Goal: Transaction & Acquisition: Purchase product/service

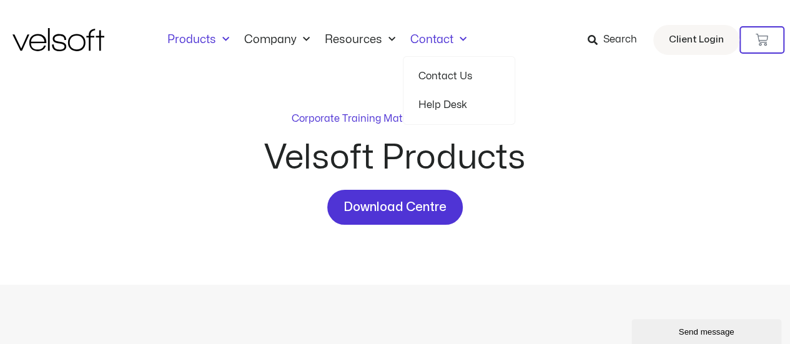
click at [453, 46] on span "Menu" at bounding box center [459, 39] width 13 height 21
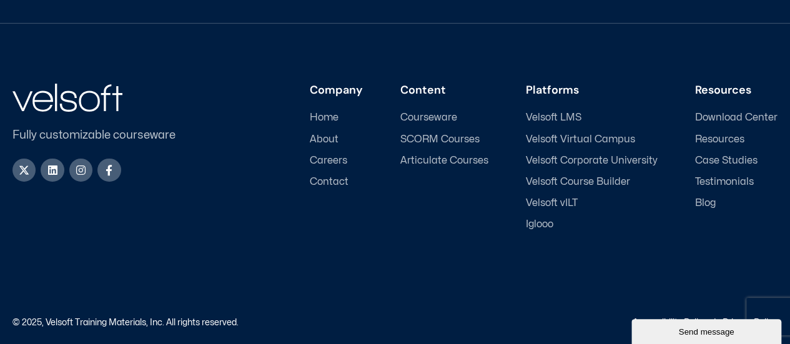
scroll to position [2047, 0]
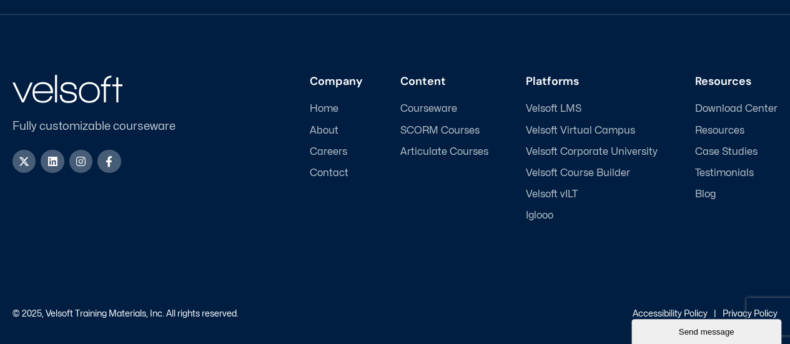
click at [722, 125] on span "Resources" at bounding box center [719, 131] width 49 height 12
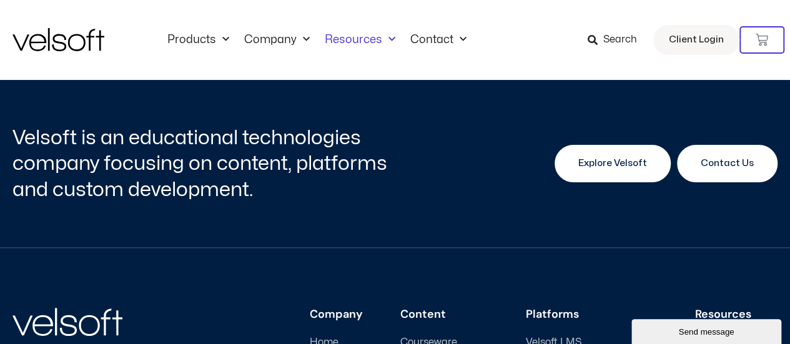
click at [589, 160] on span "Explore Velsoft" at bounding box center [612, 163] width 69 height 15
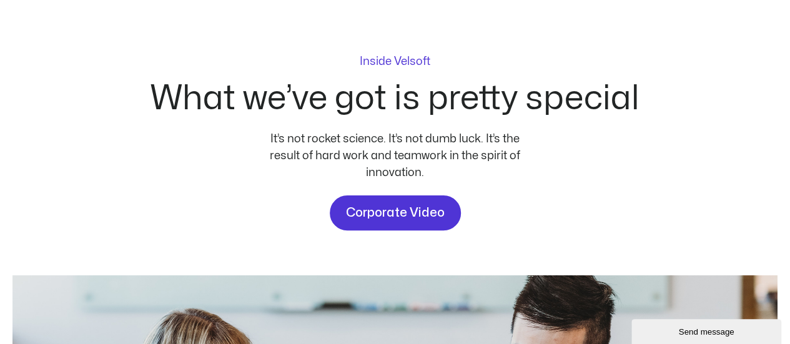
scroll to position [87, 0]
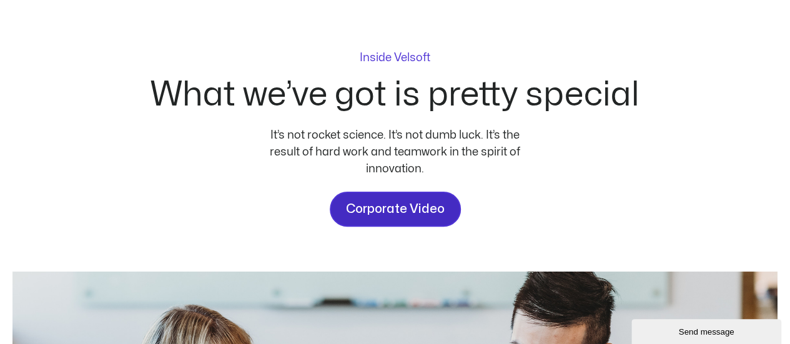
click at [400, 219] on link "Corporate Video" at bounding box center [395, 209] width 131 height 35
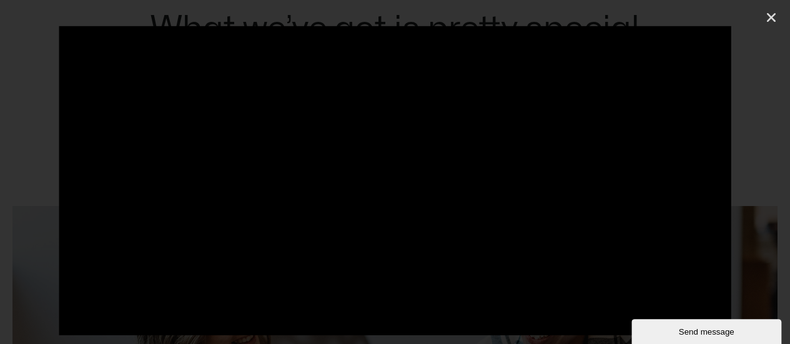
scroll to position [170, 0]
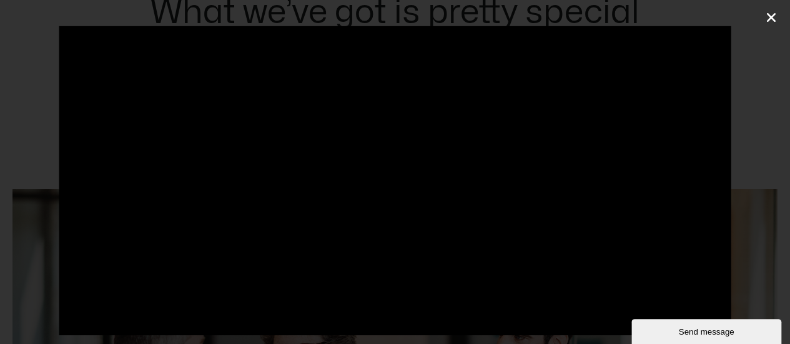
click at [772, 19] on icon "Close (Esc)" at bounding box center [771, 17] width 12 height 12
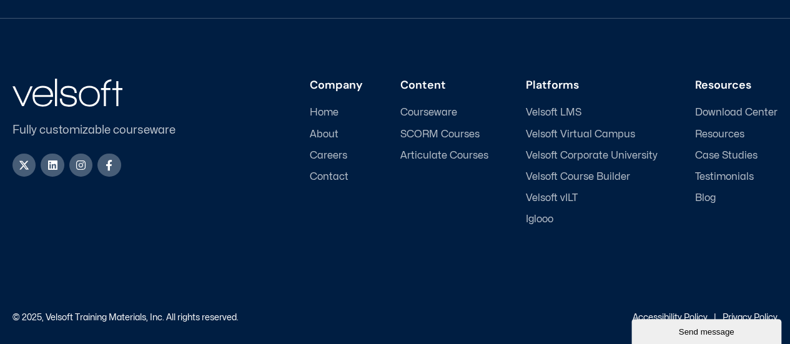
scroll to position [4338, 0]
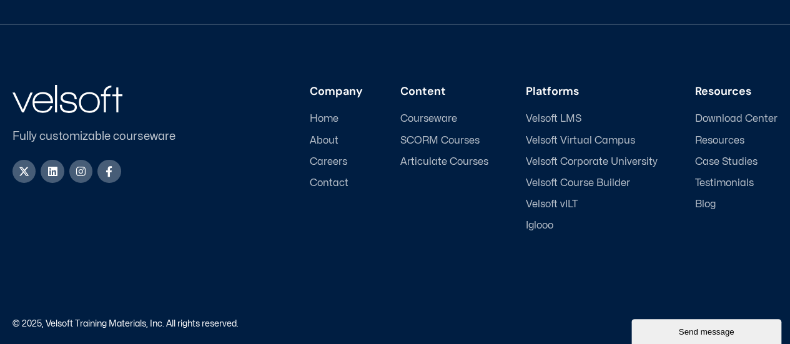
click at [579, 165] on span "Velsoft Corporate University" at bounding box center [592, 162] width 132 height 12
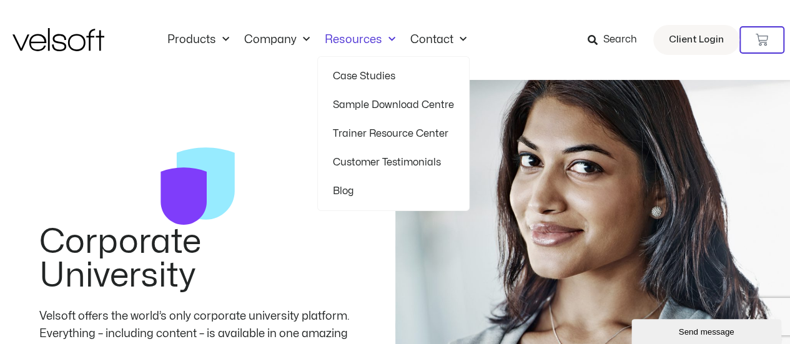
click at [353, 41] on link "Resources" at bounding box center [360, 40] width 86 height 14
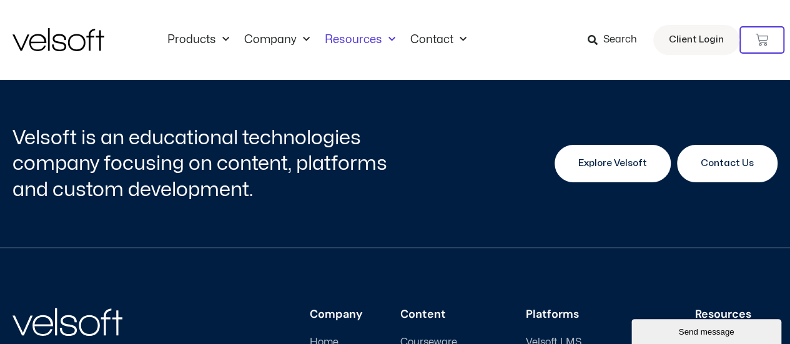
click at [619, 159] on span "Explore Velsoft" at bounding box center [612, 163] width 69 height 15
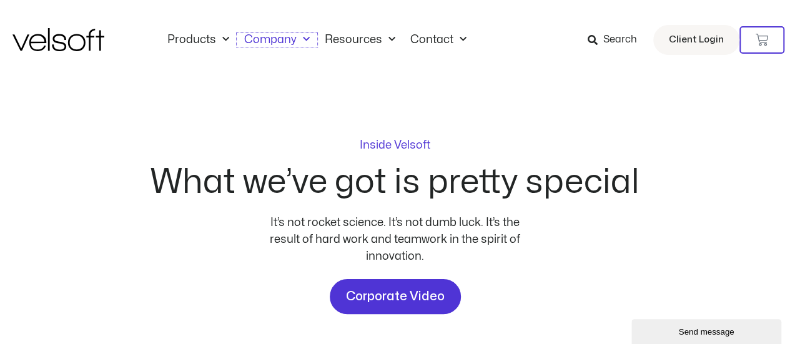
drag, startPoint x: 303, startPoint y: 29, endPoint x: 313, endPoint y: 31, distance: 9.4
click at [303, 29] on span "Menu" at bounding box center [302, 39] width 13 height 21
click at [358, 43] on link "Resources" at bounding box center [360, 40] width 86 height 14
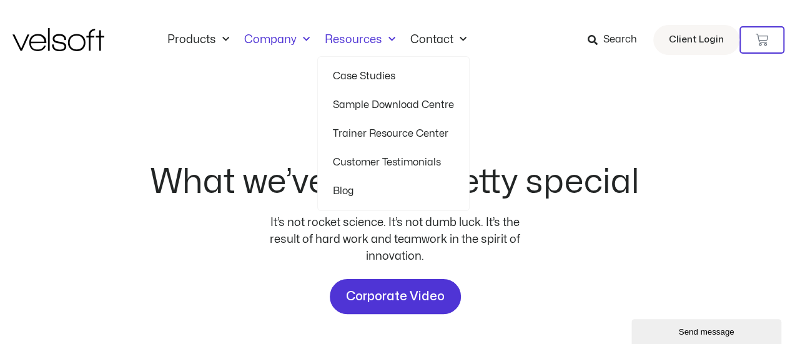
click at [373, 134] on link "Trainer Resource Center" at bounding box center [393, 133] width 121 height 29
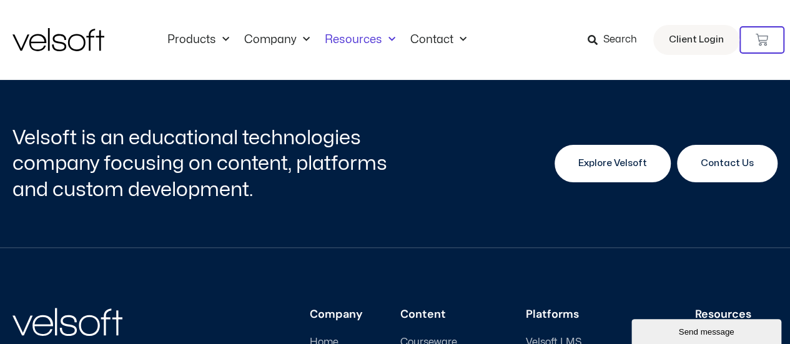
click at [614, 177] on link "Explore Velsoft" at bounding box center [612, 163] width 116 height 37
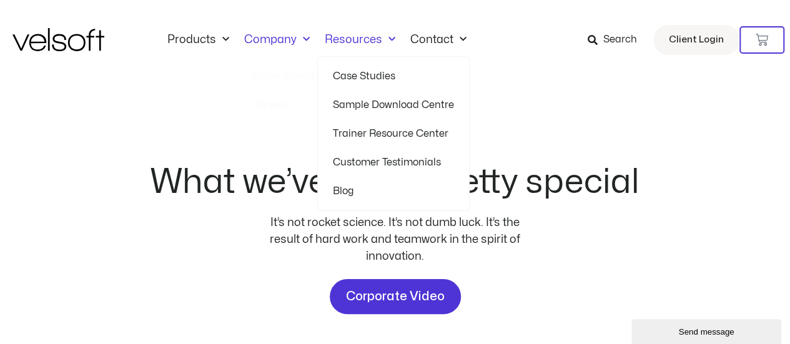
click at [350, 37] on link "Resources" at bounding box center [360, 40] width 86 height 14
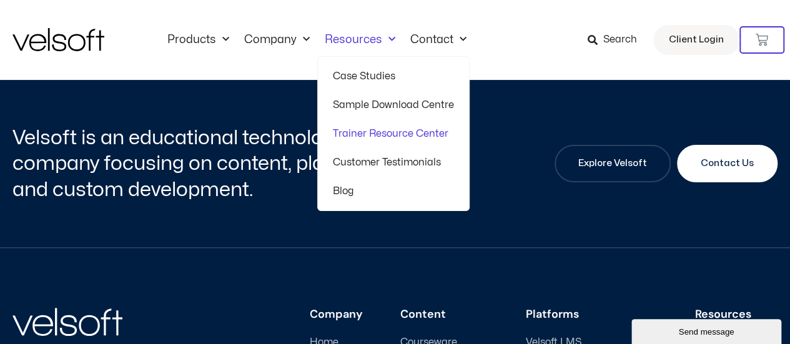
click at [387, 41] on span "Menu" at bounding box center [388, 39] width 13 height 21
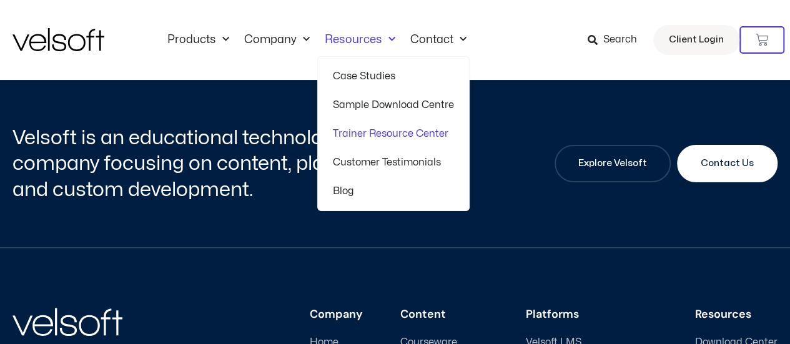
click at [351, 42] on link "Resources" at bounding box center [360, 40] width 86 height 14
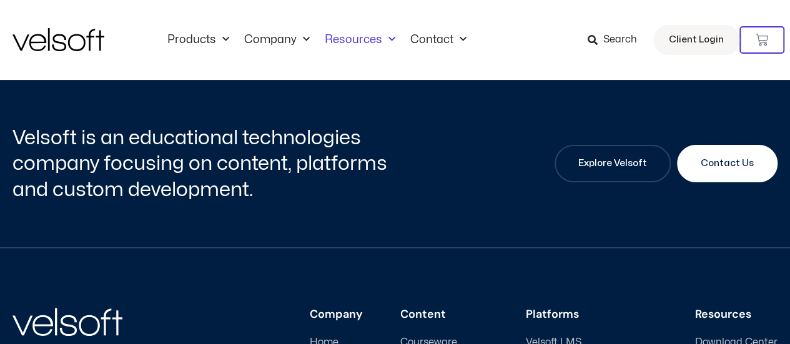
drag, startPoint x: 0, startPoint y: 0, endPoint x: 351, endPoint y: 42, distance: 353.3
click at [351, 42] on link "Resources" at bounding box center [360, 40] width 86 height 14
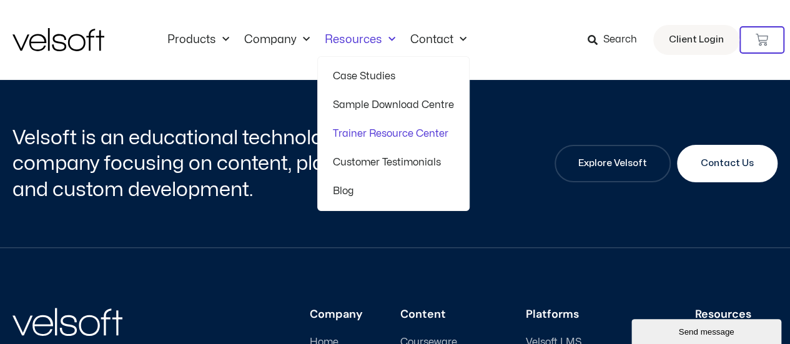
click at [376, 134] on link "Trainer Resource Center" at bounding box center [393, 133] width 121 height 29
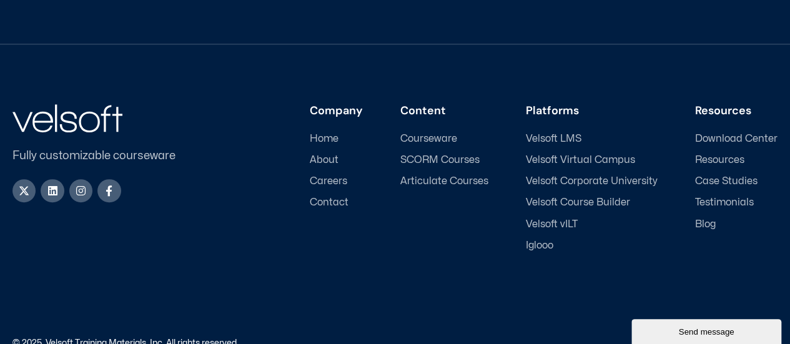
scroll to position [236, 0]
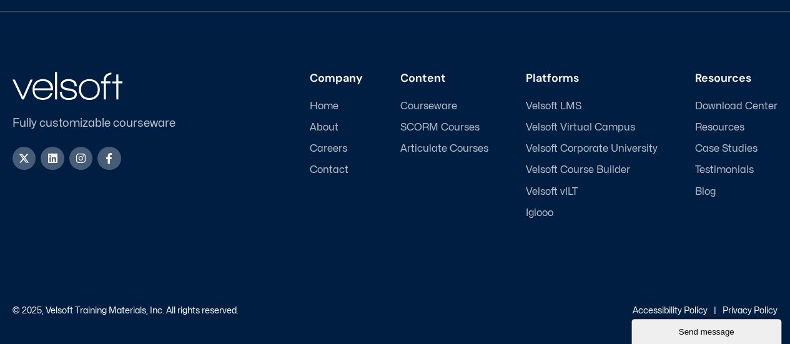
click at [444, 104] on span "Courseware" at bounding box center [428, 106] width 57 height 12
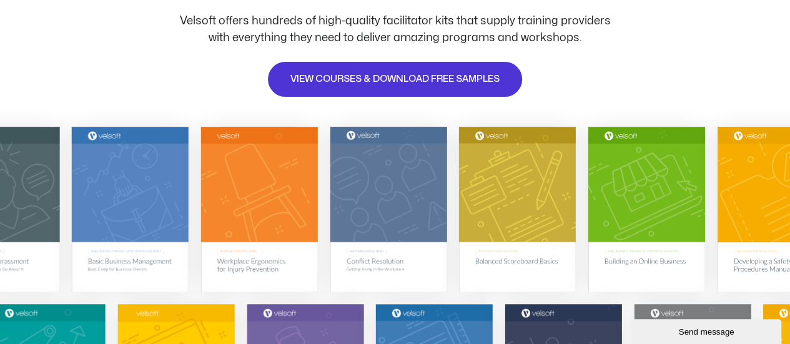
scroll to position [172, 0]
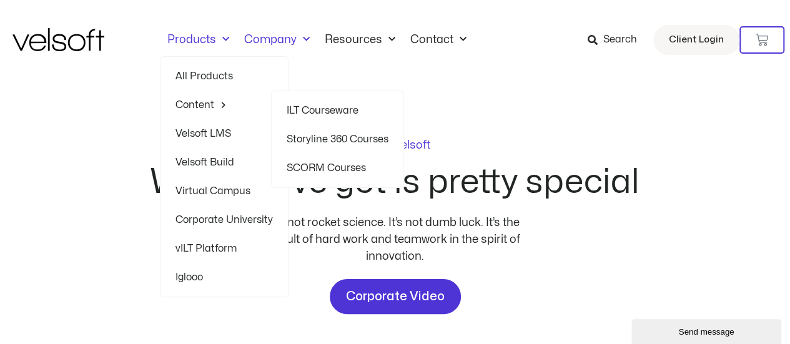
click at [200, 101] on link "Content" at bounding box center [223, 105] width 97 height 29
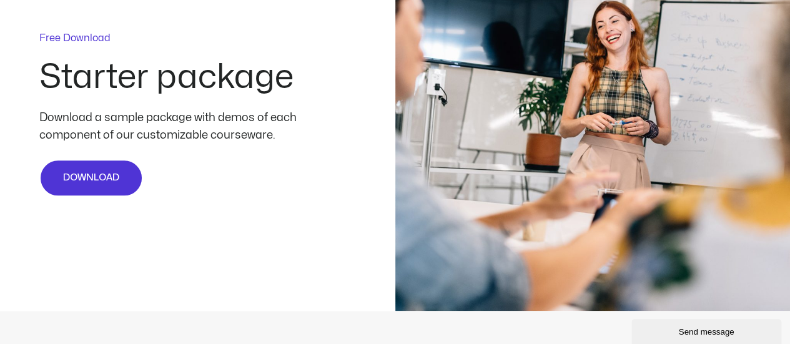
scroll to position [3012, 0]
drag, startPoint x: 226, startPoint y: 293, endPoint x: 75, endPoint y: 268, distance: 153.1
click at [75, 268] on div "Free Download Starter package Download a sample package with demos of each comp…" at bounding box center [395, 114] width 790 height 395
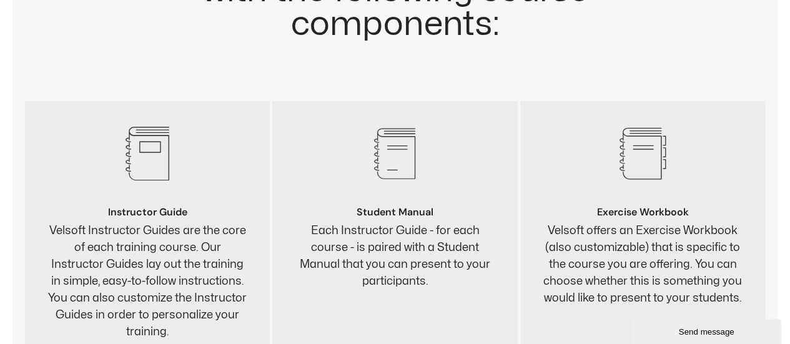
scroll to position [4676, 0]
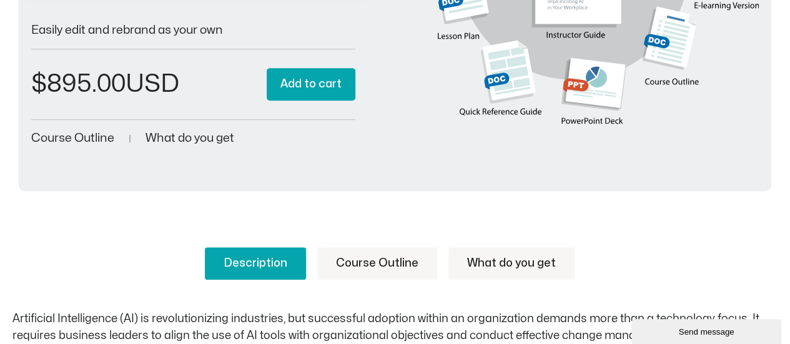
scroll to position [301, 0]
click at [211, 140] on span "What do you get" at bounding box center [189, 139] width 89 height 12
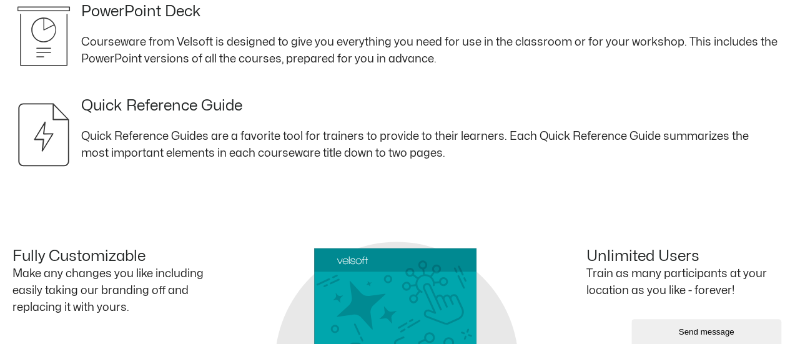
scroll to position [867, 0]
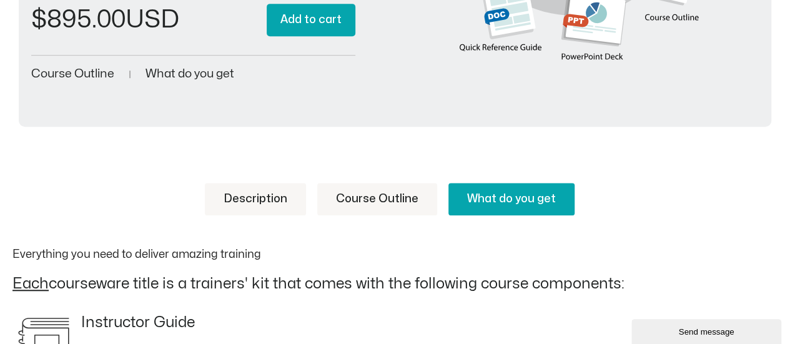
scroll to position [366, 0]
click at [275, 204] on link "Description" at bounding box center [255, 198] width 101 height 32
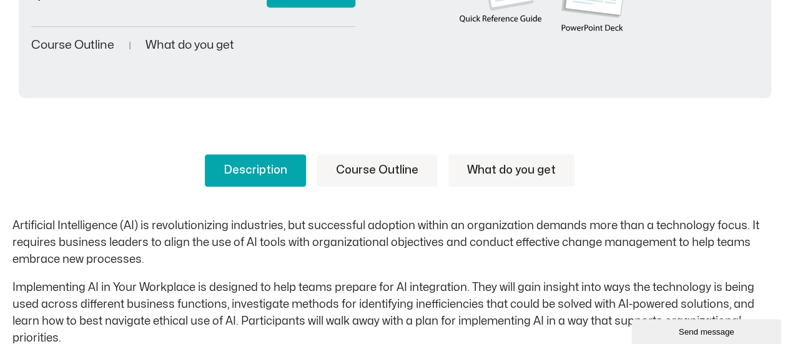
scroll to position [387, 0]
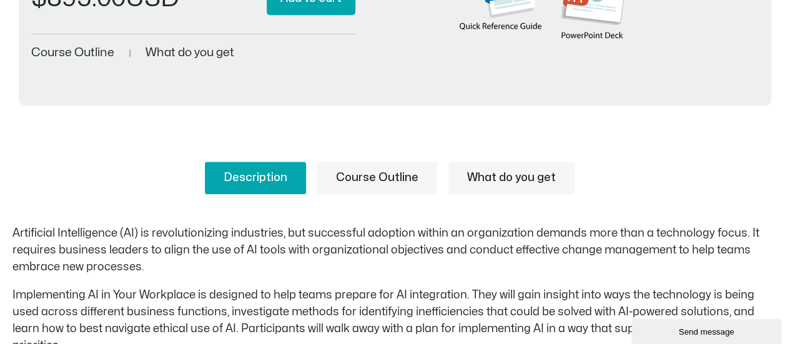
click at [379, 174] on link "Course Outline" at bounding box center [377, 178] width 120 height 32
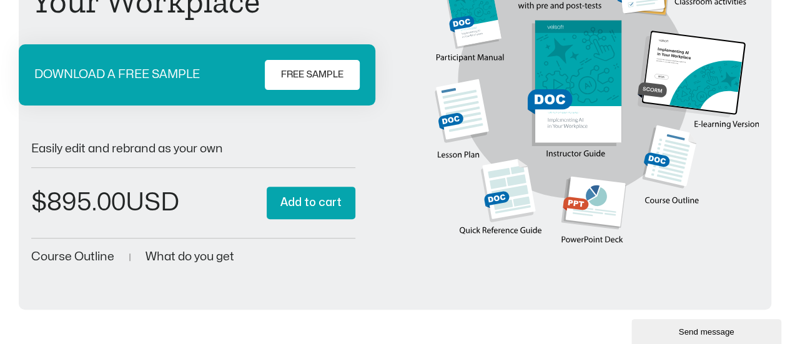
scroll to position [184, 0]
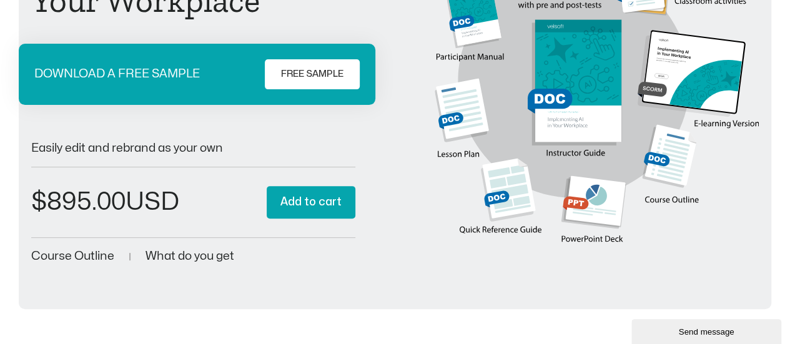
drag, startPoint x: 592, startPoint y: 239, endPoint x: 315, endPoint y: 210, distance: 279.3
click at [315, 210] on button "Add to cart" at bounding box center [311, 202] width 89 height 33
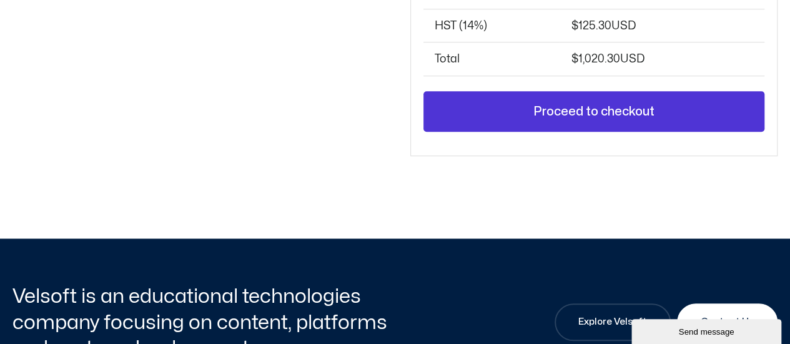
scroll to position [490, 0]
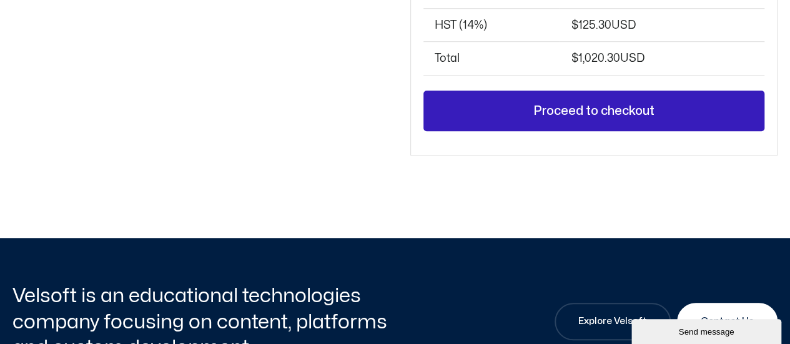
click at [533, 105] on link "Proceed to checkout" at bounding box center [593, 111] width 341 height 41
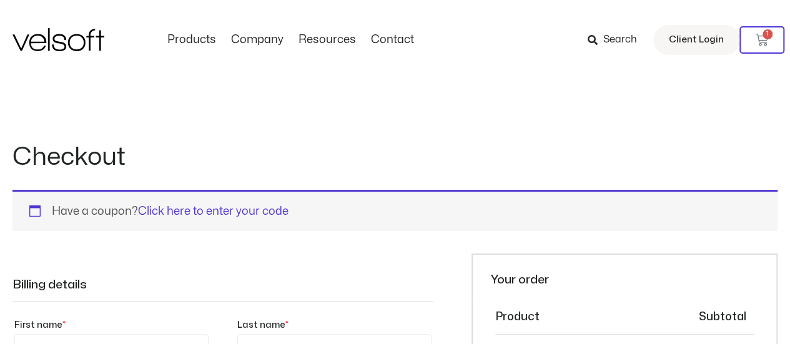
select select "**"
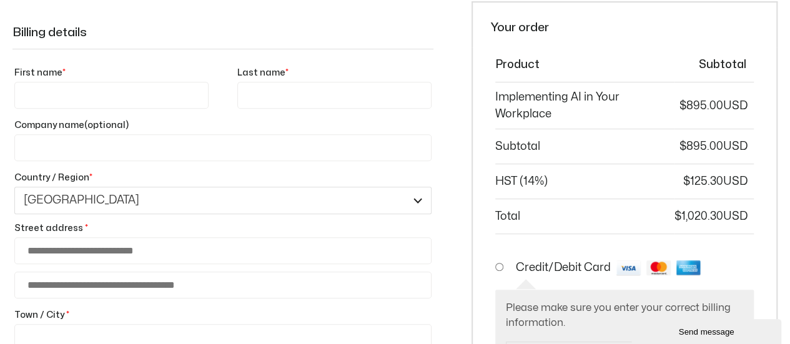
scroll to position [244, 0]
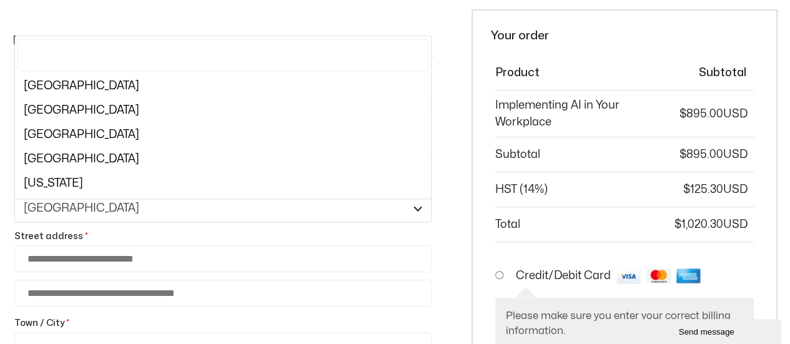
click at [427, 213] on span "Country / Region" at bounding box center [420, 207] width 19 height 16
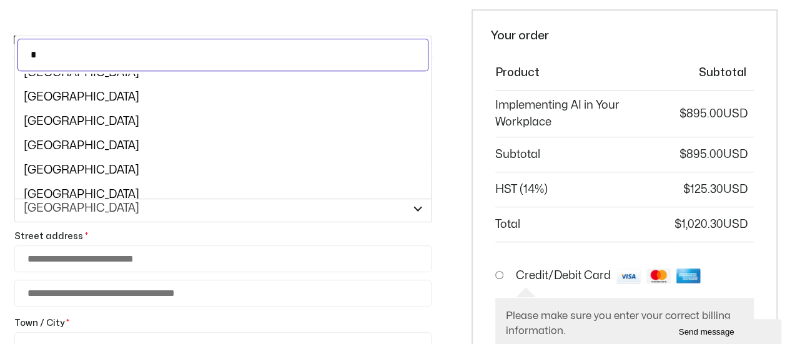
scroll to position [560, 0]
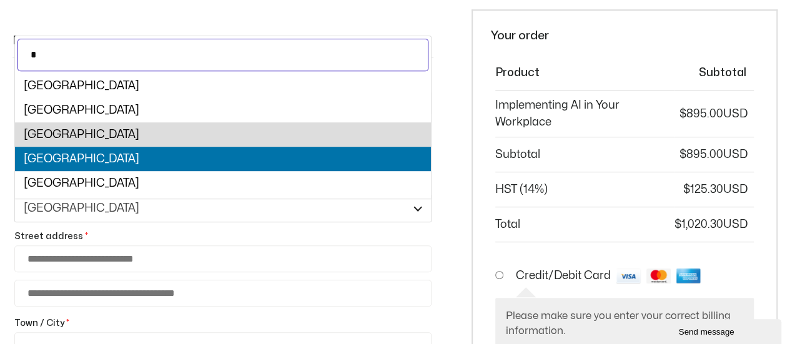
type input "*"
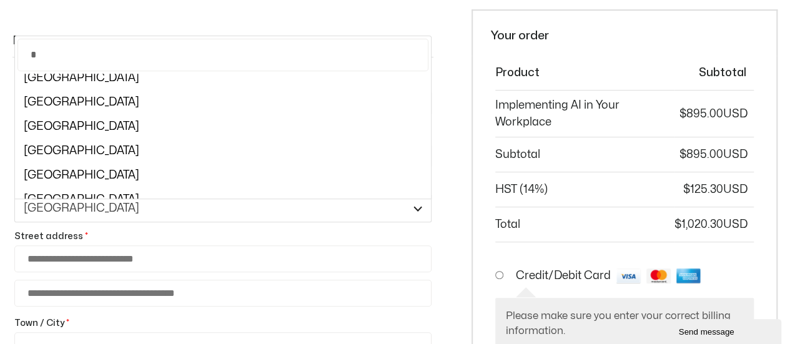
scroll to position [2087, 0]
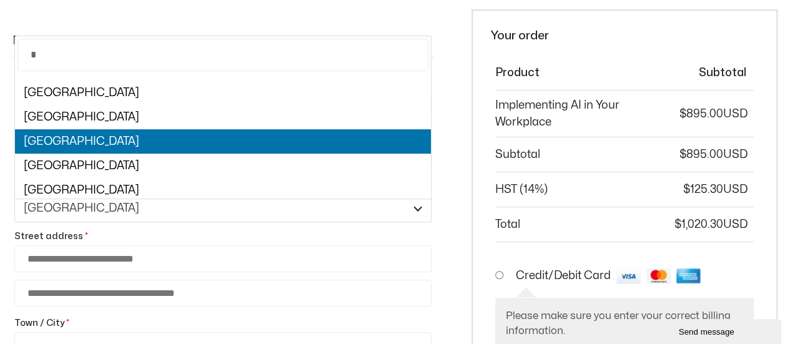
select select "**"
select select "Checkout"
select select "**"
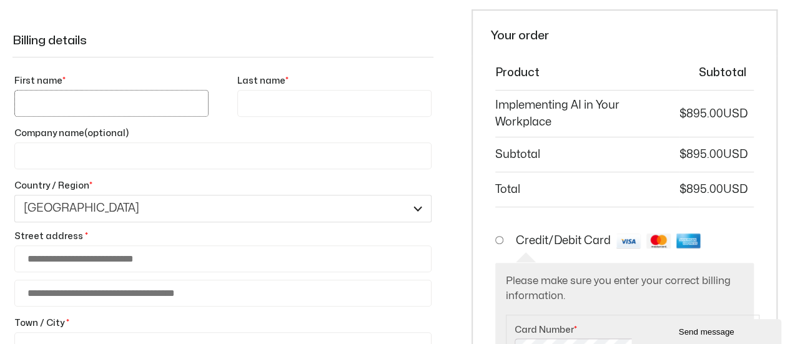
click at [63, 100] on input "First name *" at bounding box center [111, 103] width 194 height 27
type input "*****"
click at [251, 104] on input "Last name *" at bounding box center [334, 103] width 194 height 27
type input "*********"
click at [95, 154] on input "Company name (optional)" at bounding box center [222, 155] width 417 height 27
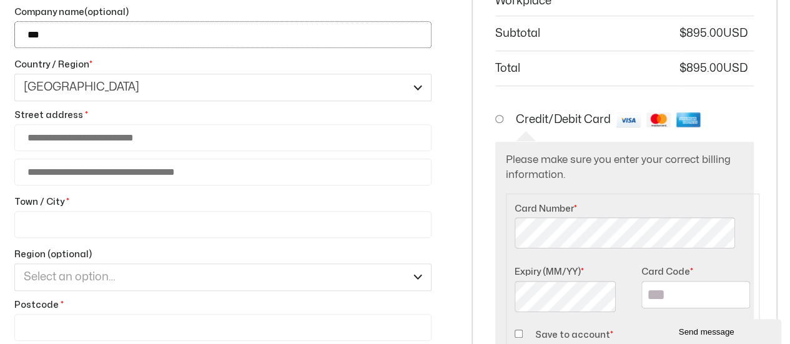
scroll to position [366, 0]
type input "***"
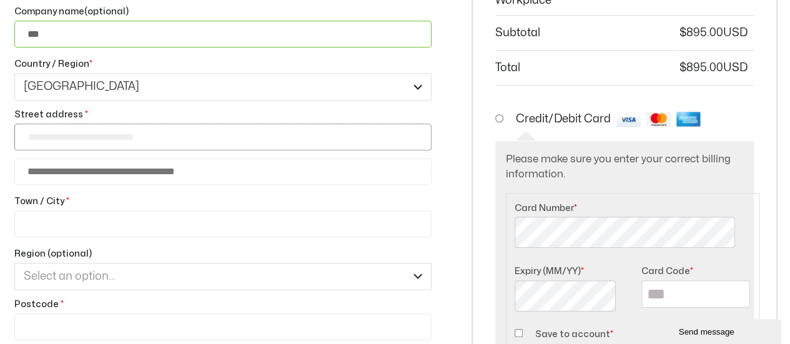
click at [42, 145] on input "Street address *" at bounding box center [222, 137] width 417 height 27
type input "**********"
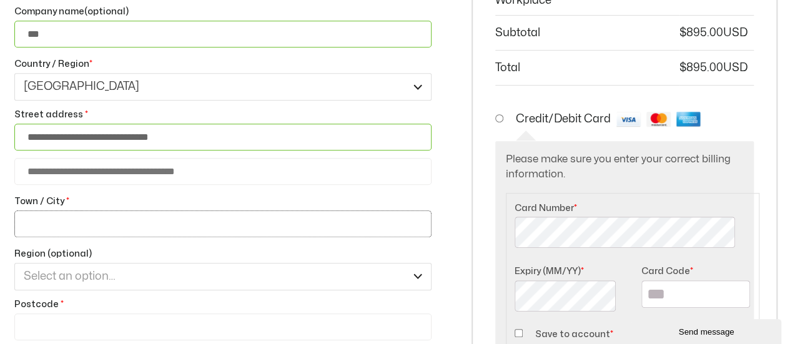
click at [54, 235] on input "Town / City *" at bounding box center [222, 223] width 417 height 27
type input "********"
click at [72, 281] on span "Select an option…" at bounding box center [70, 276] width 92 height 11
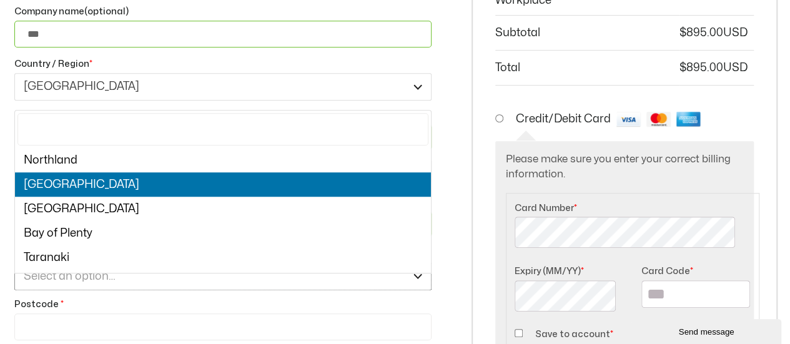
select select "***"
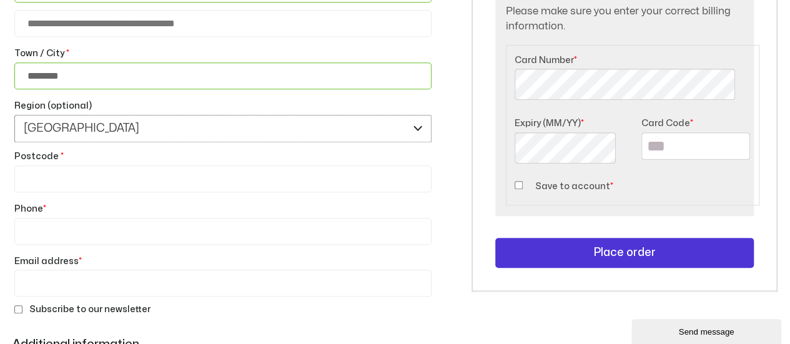
scroll to position [519, 0]
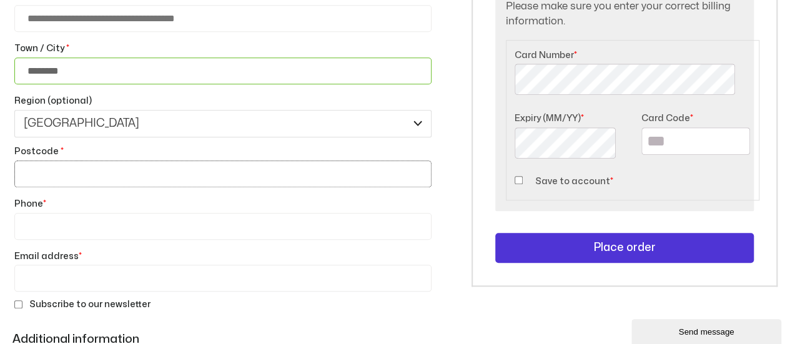
click at [71, 182] on input "Postcode *" at bounding box center [222, 173] width 417 height 27
type input "****"
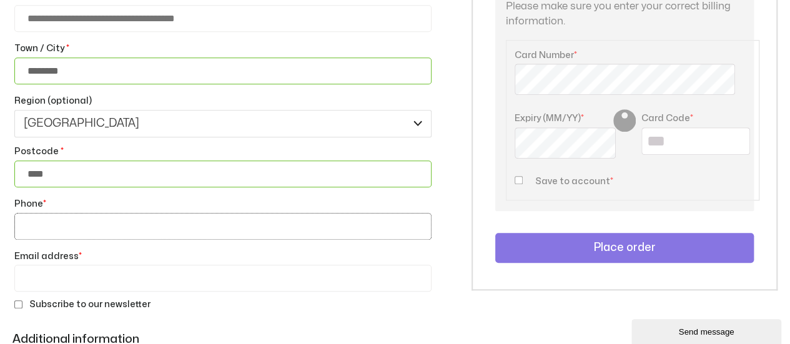
click at [41, 238] on input "Phone *" at bounding box center [222, 226] width 417 height 27
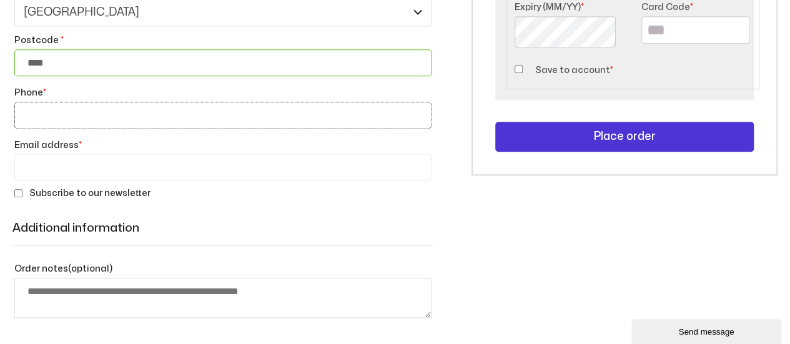
scroll to position [630, 0]
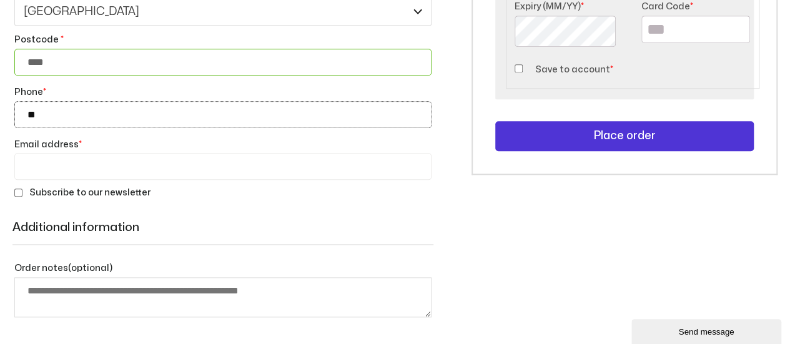
type input "*"
type input "**********"
click at [155, 180] on input "Email address *" at bounding box center [222, 166] width 417 height 27
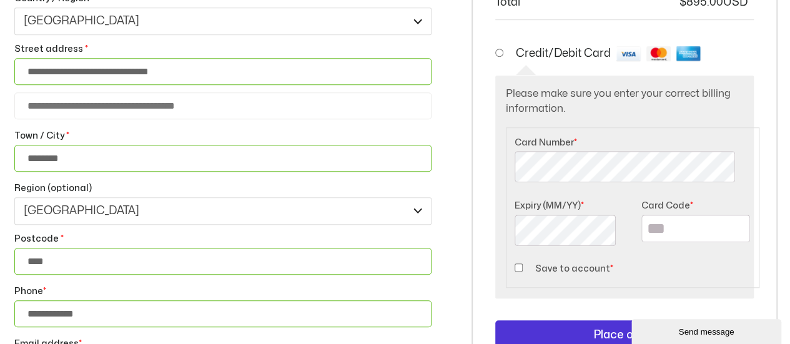
scroll to position [439, 0]
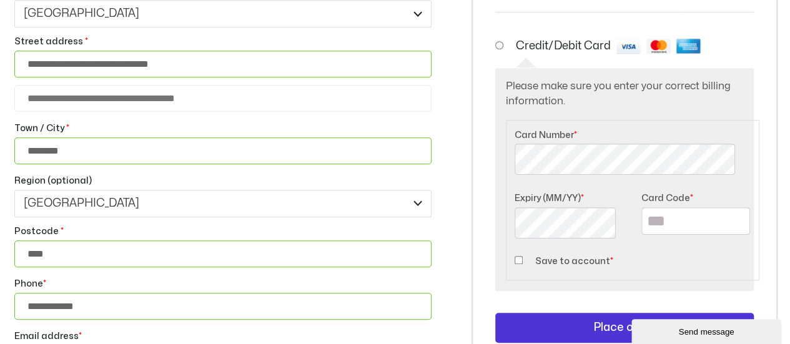
type input "**********"
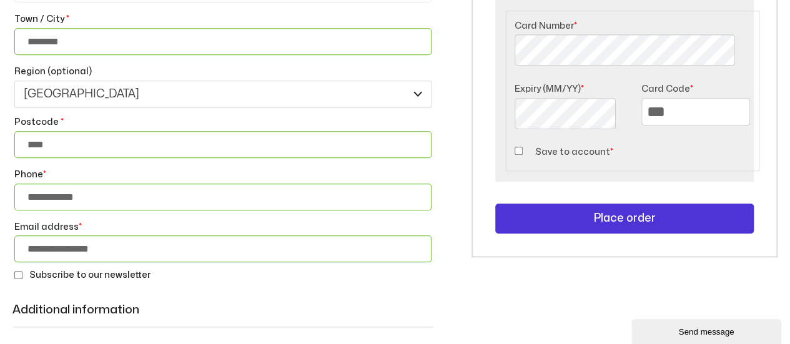
scroll to position [549, 0]
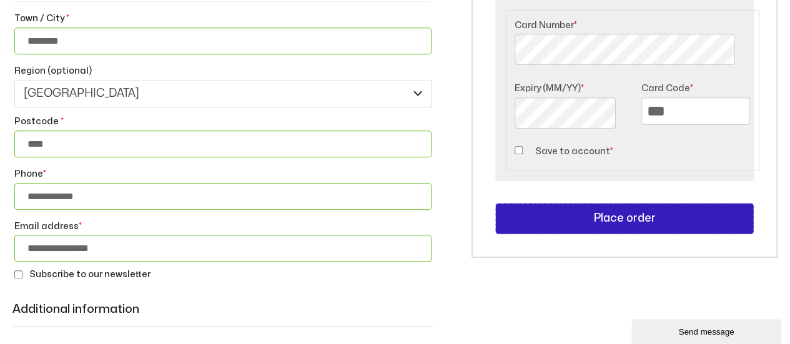
click at [585, 212] on button "Place order" at bounding box center [624, 218] width 258 height 31
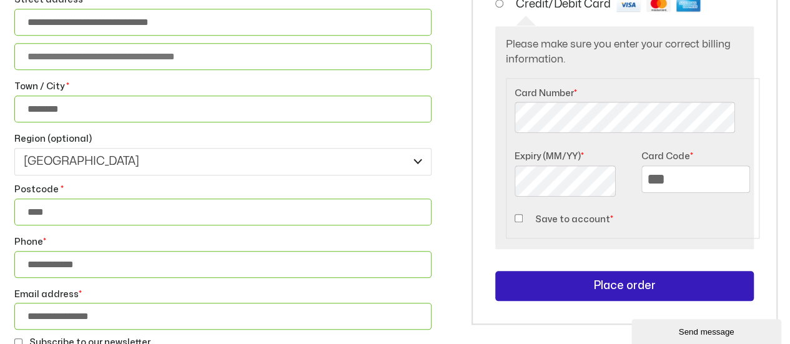
scroll to position [582, 0]
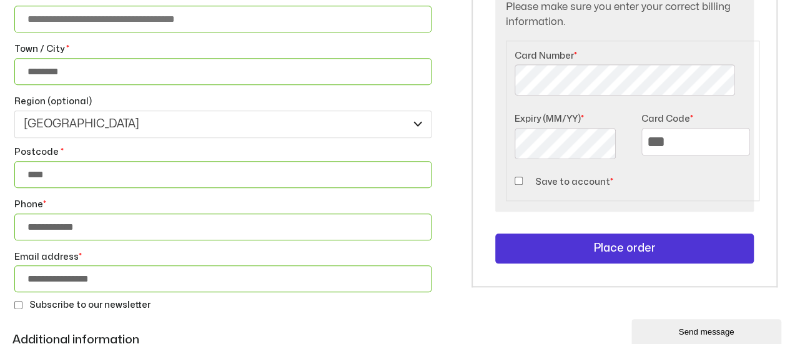
click at [517, 172] on p "Save to account *" at bounding box center [632, 182] width 240 height 22
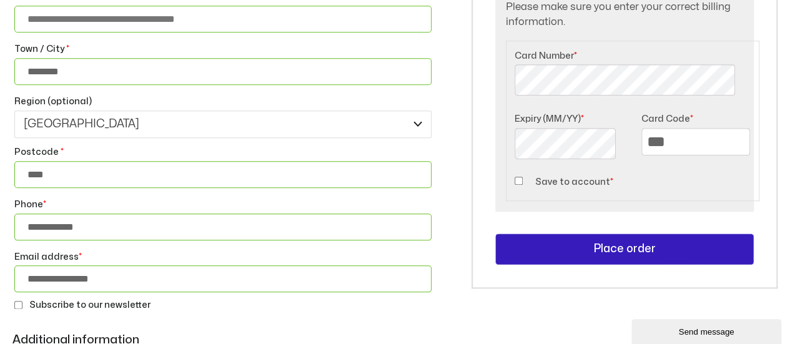
click at [659, 244] on button "Place order" at bounding box center [624, 248] width 258 height 31
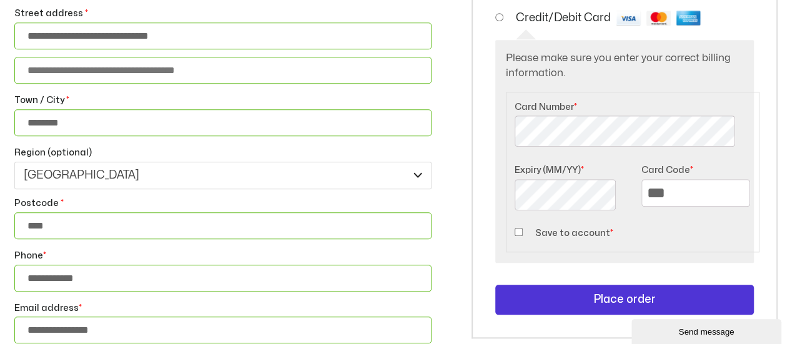
scroll to position [524, 0]
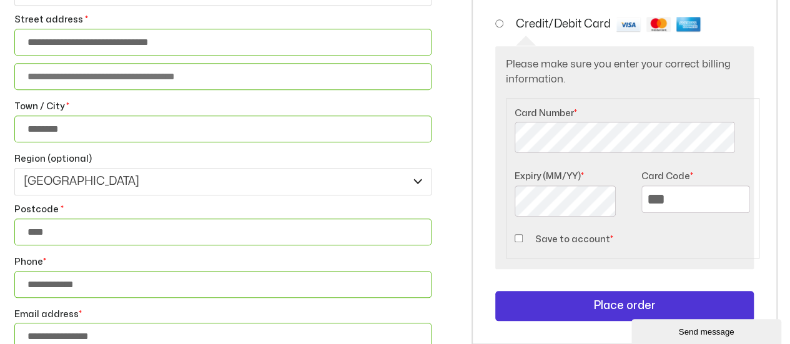
click at [502, 140] on div "Please make sure you enter your correct billing information. Card Number * Expi…" at bounding box center [624, 157] width 258 height 223
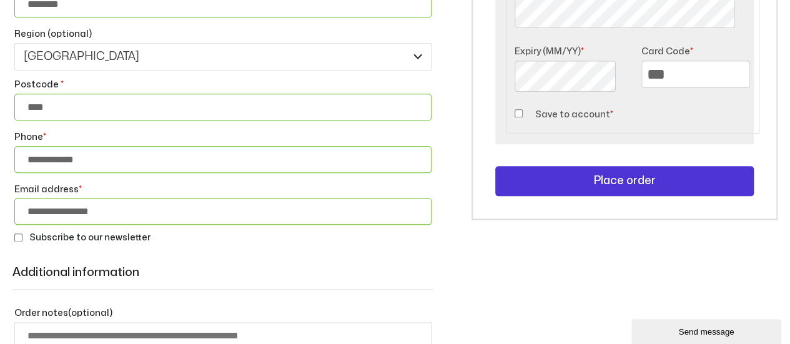
scroll to position [649, 0]
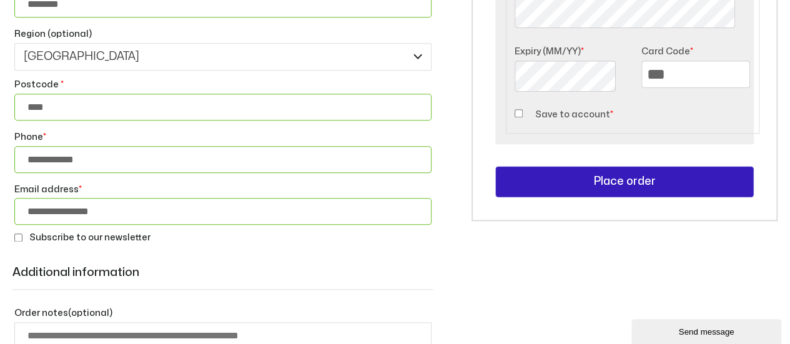
click at [640, 178] on button "Place order" at bounding box center [624, 181] width 258 height 31
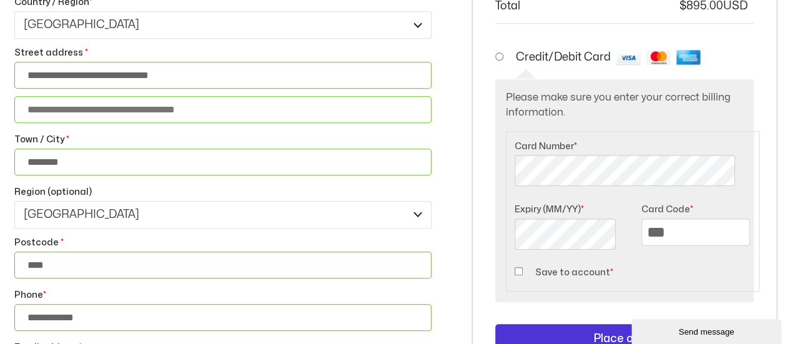
scroll to position [493, 0]
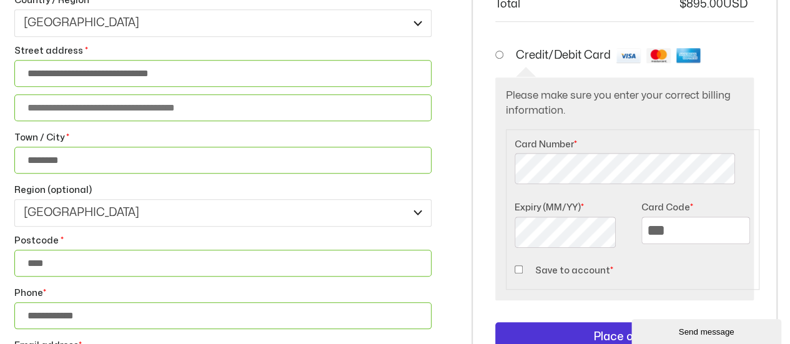
click at [493, 179] on div "Product Subtotal Implementing AI in Your Workplace × 1 $ 895.00 Subtotal $ 895.…" at bounding box center [624, 122] width 306 height 505
drag, startPoint x: 678, startPoint y: 228, endPoint x: 630, endPoint y: 233, distance: 48.3
click at [630, 233] on fieldset "Card Number * Expiry (MM/YY) * Card Code * *** Save to account *" at bounding box center [632, 209] width 253 height 161
type input "***"
click at [639, 277] on p "Save to account *" at bounding box center [632, 271] width 240 height 22
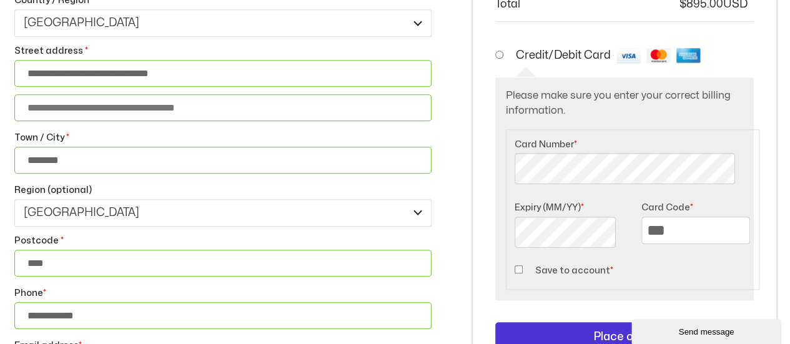
drag, startPoint x: 522, startPoint y: 269, endPoint x: 610, endPoint y: 300, distance: 94.0
click at [610, 300] on li "Credit/Debit Card Please make sure you enter your correct billing information. …" at bounding box center [624, 177] width 258 height 266
click at [603, 333] on button "Place order" at bounding box center [624, 337] width 258 height 31
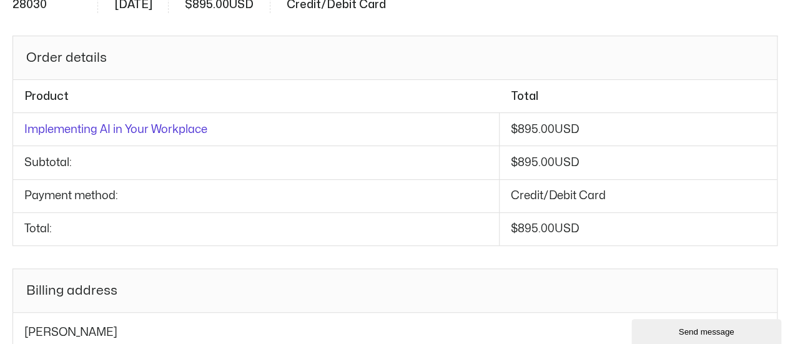
scroll to position [228, 0]
